Goal: Transaction & Acquisition: Purchase product/service

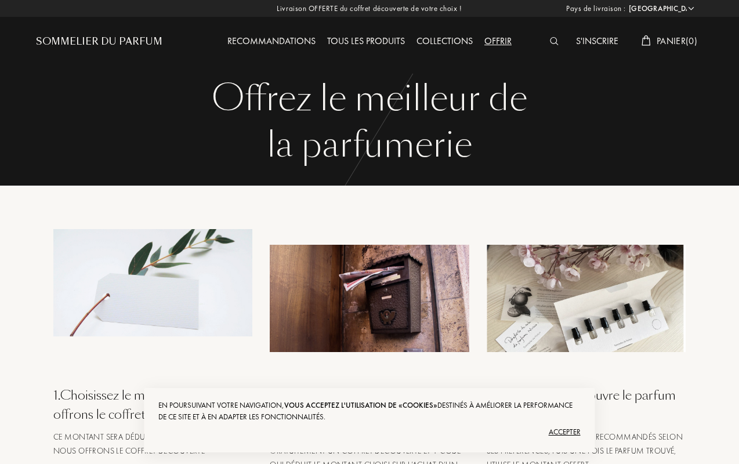
select select "US"
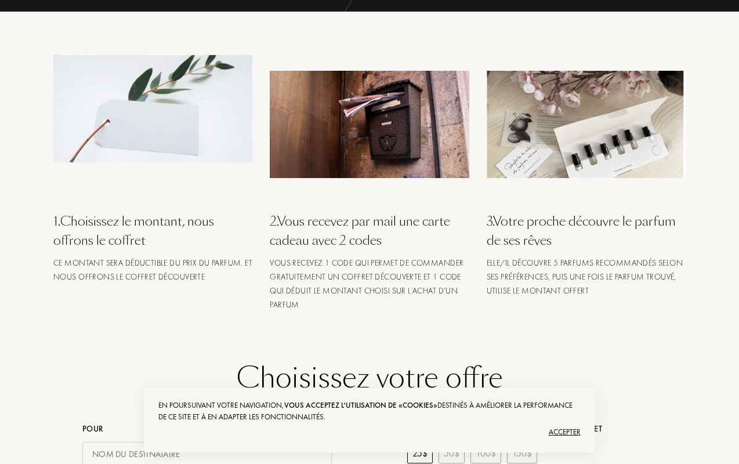
click at [369, 431] on div "Accepter" at bounding box center [369, 432] width 422 height 19
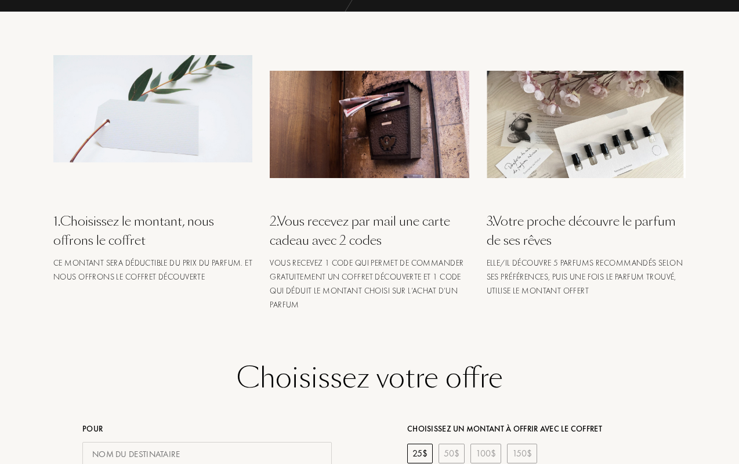
scroll to position [176, 0]
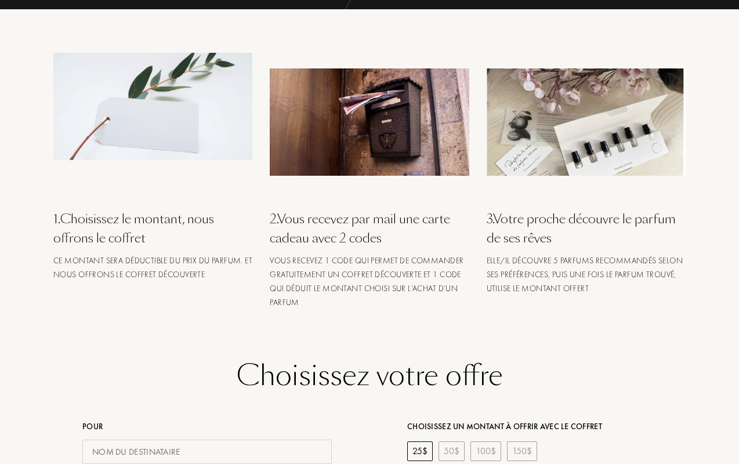
click at [207, 451] on input "text" at bounding box center [206, 451] width 249 height 25
type input "[PERSON_NAME]"
click at [420, 451] on div "25 $" at bounding box center [420, 451] width 26 height 20
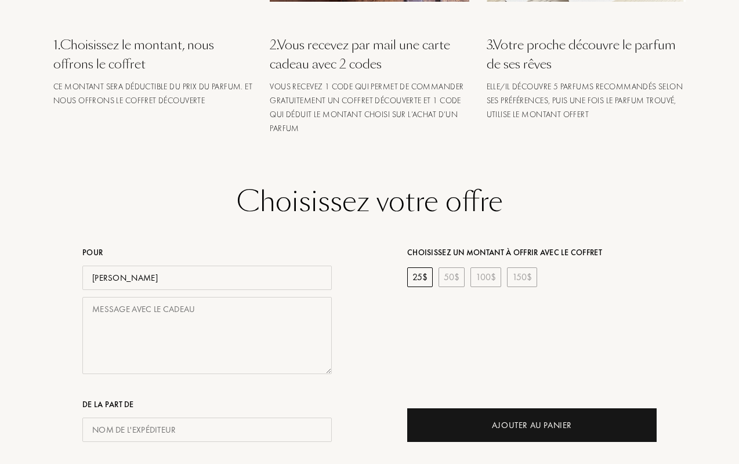
click at [532, 425] on div "Ajouter au Panier" at bounding box center [532, 425] width 80 height 13
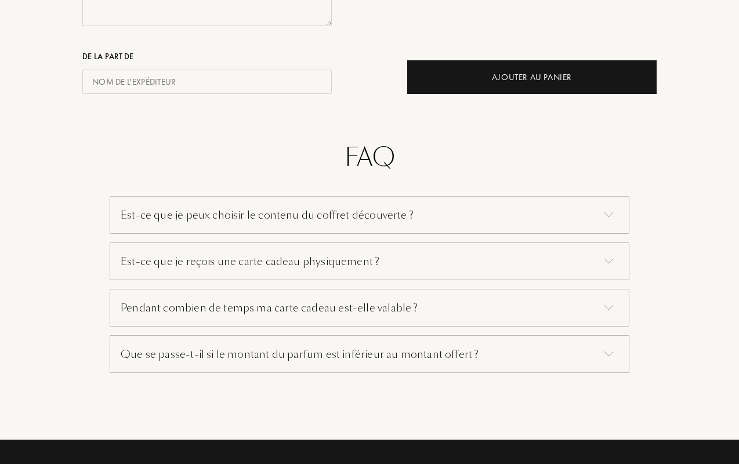
scroll to position [872, 0]
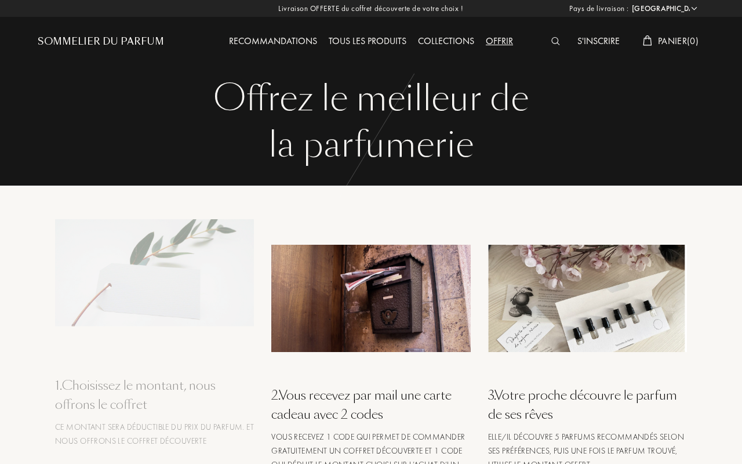
select select "US"
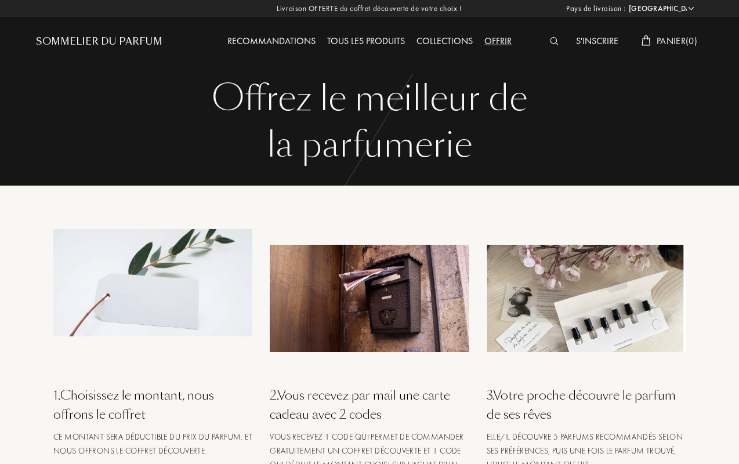
scroll to position [174, 0]
